Goal: Task Accomplishment & Management: Manage account settings

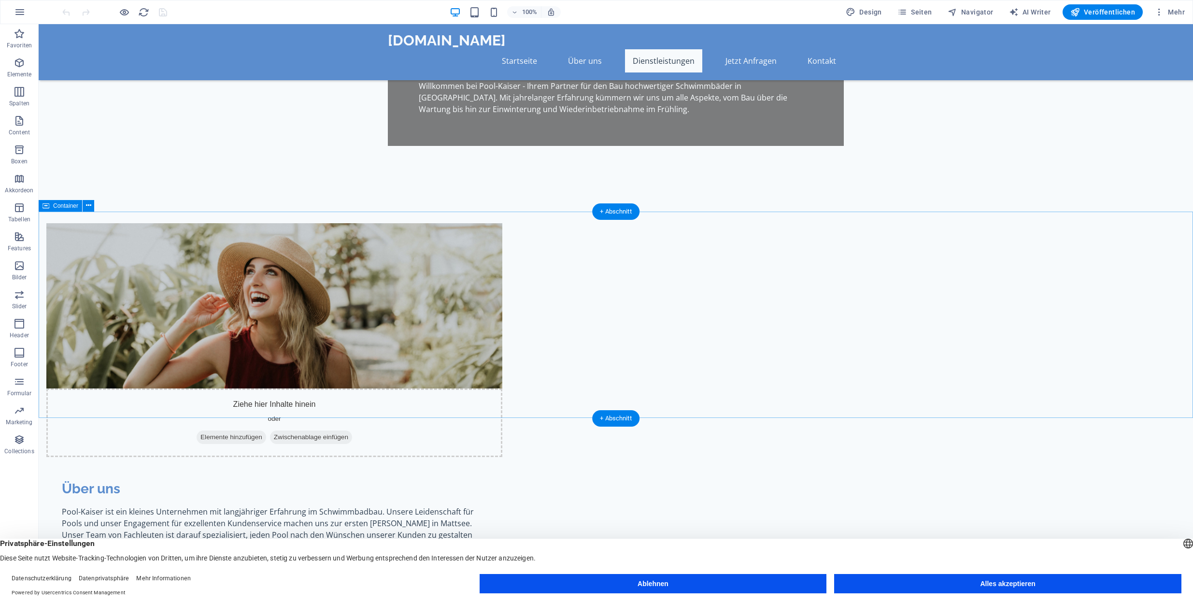
scroll to position [394, 0]
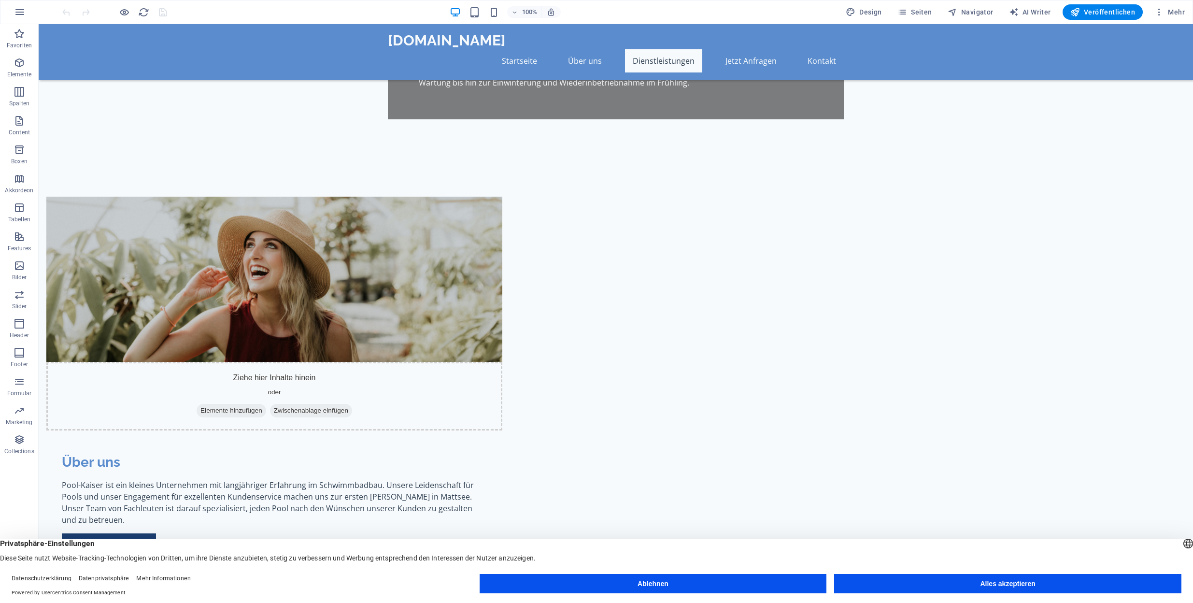
click at [975, 585] on button "Alles akzeptieren" at bounding box center [1007, 583] width 347 height 19
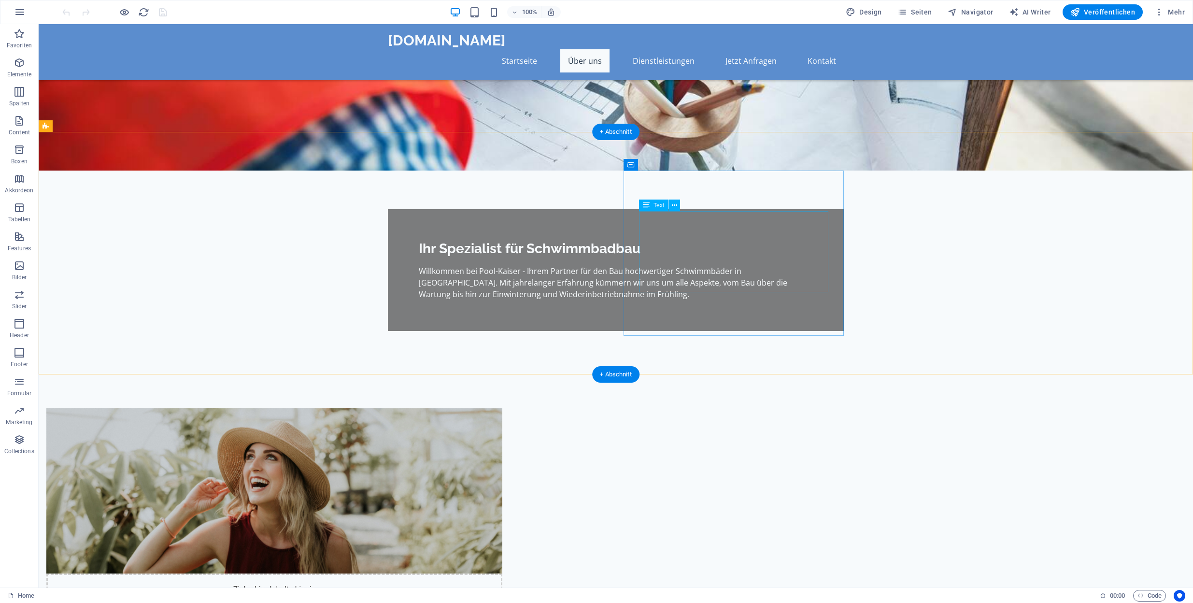
scroll to position [0, 0]
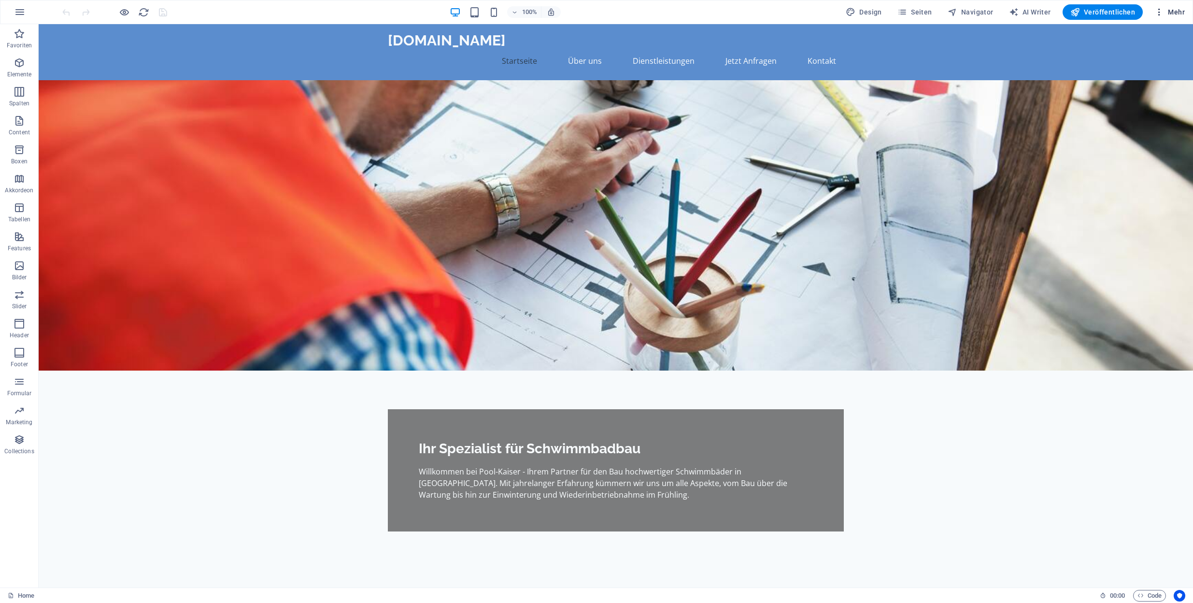
click at [1178, 13] on span "Mehr" at bounding box center [1169, 12] width 30 height 10
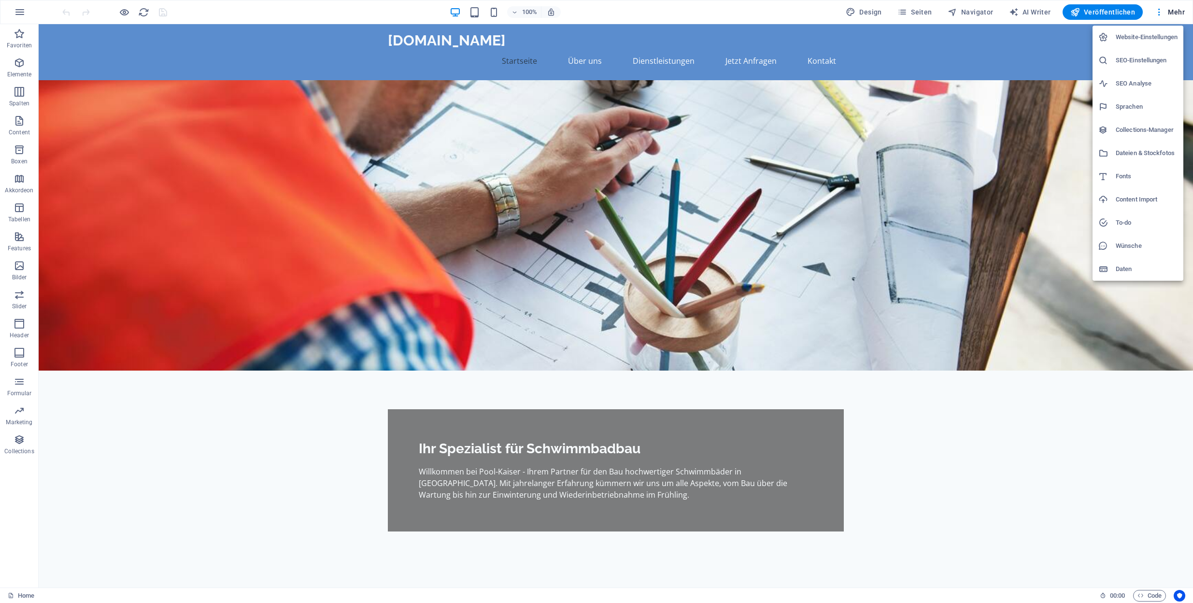
click at [1159, 12] on div at bounding box center [596, 301] width 1193 height 603
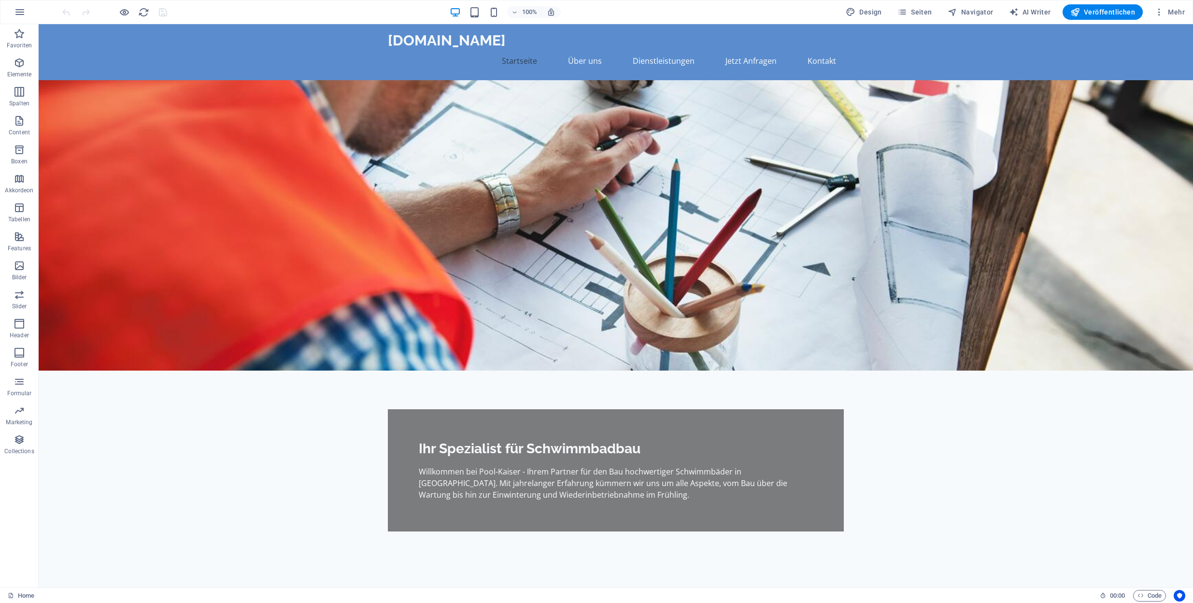
click at [1159, 12] on icon "button" at bounding box center [1159, 12] width 10 height 10
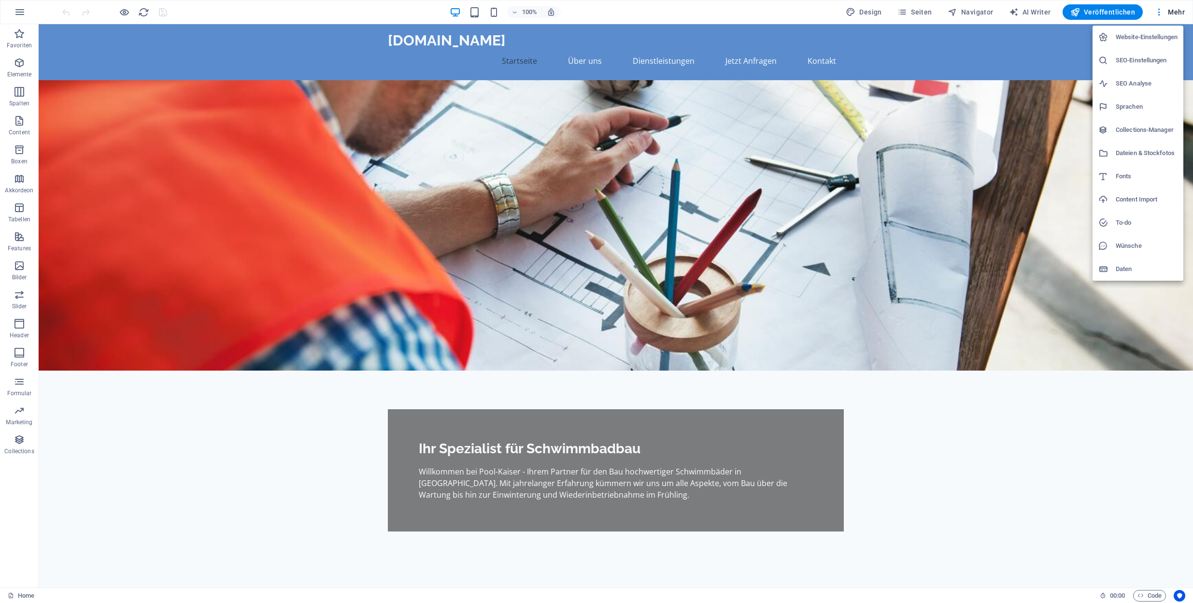
click at [1152, 39] on h6 "Website-Einstellungen" at bounding box center [1146, 37] width 62 height 12
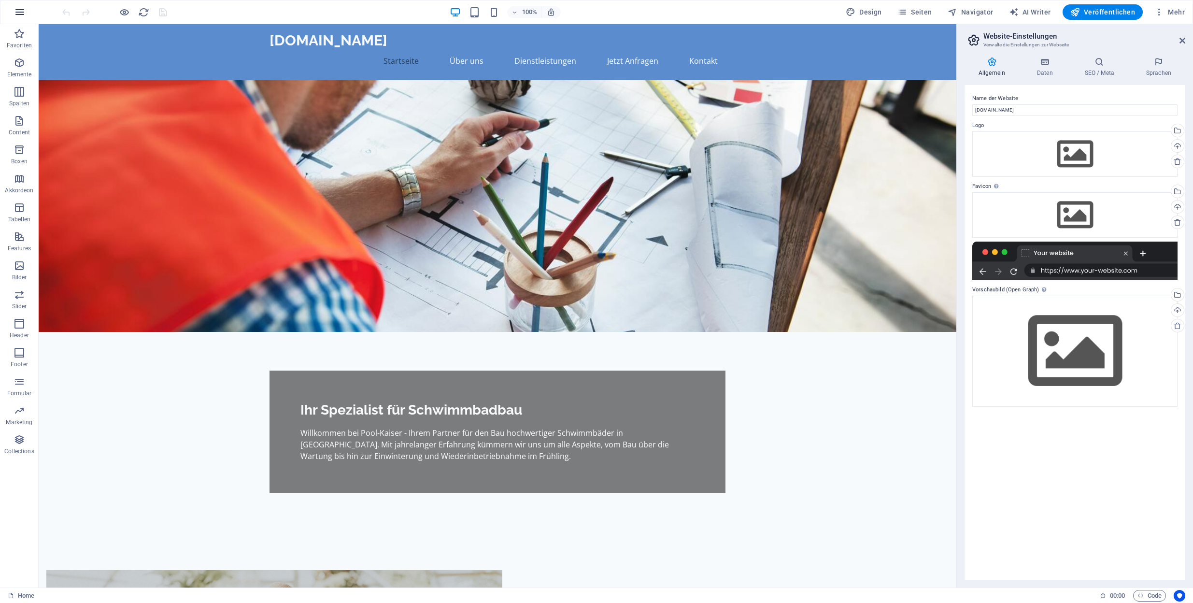
click at [18, 14] on icon "button" at bounding box center [20, 12] width 12 height 12
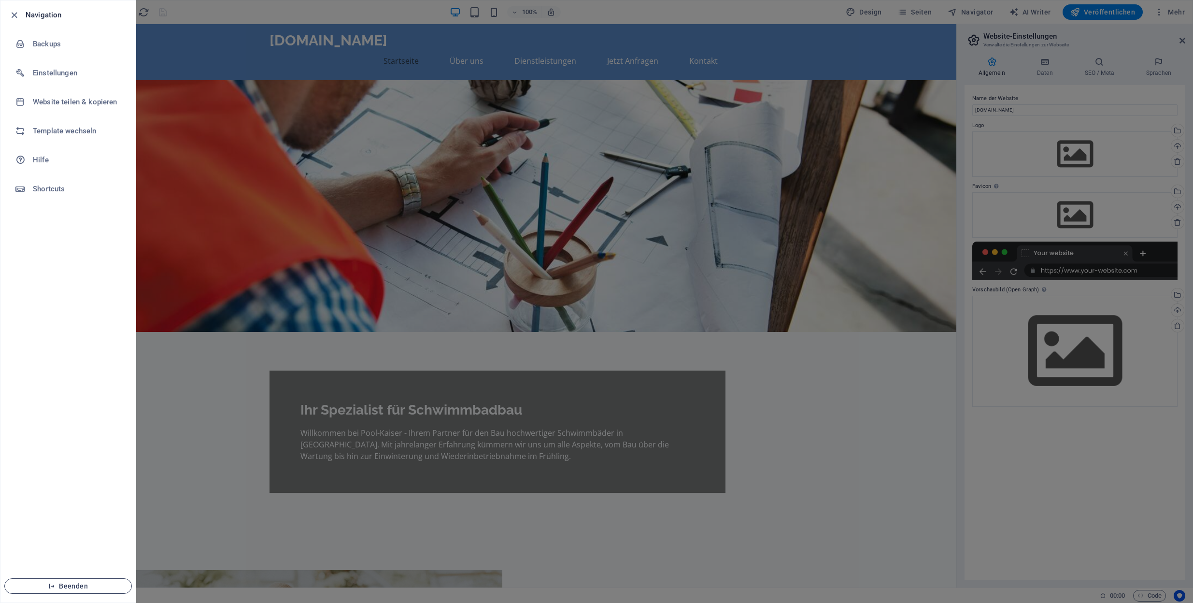
click at [68, 588] on span "Beenden" at bounding box center [68, 586] width 111 height 8
